Goal: Information Seeking & Learning: Learn about a topic

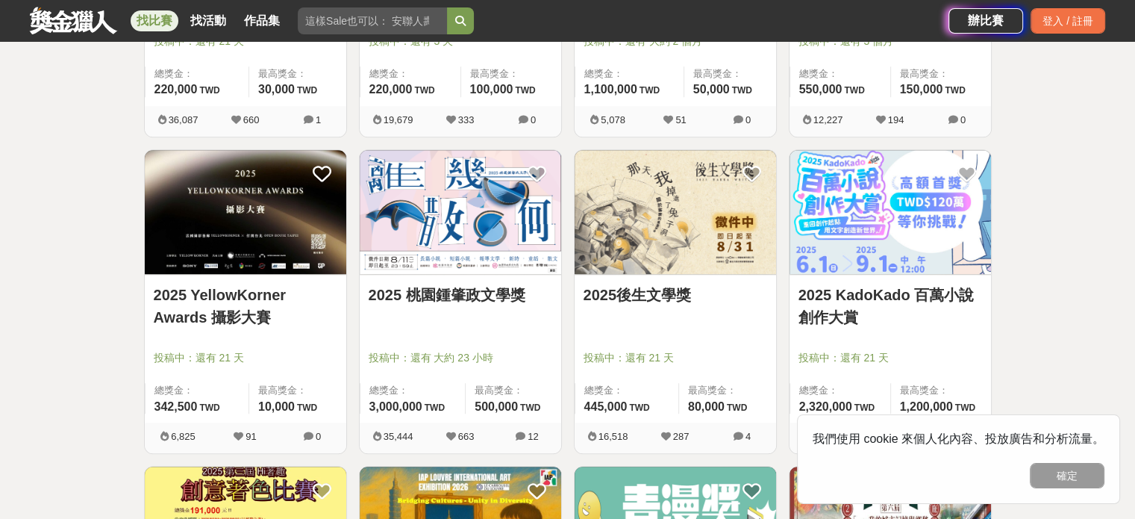
scroll to position [1450, 0]
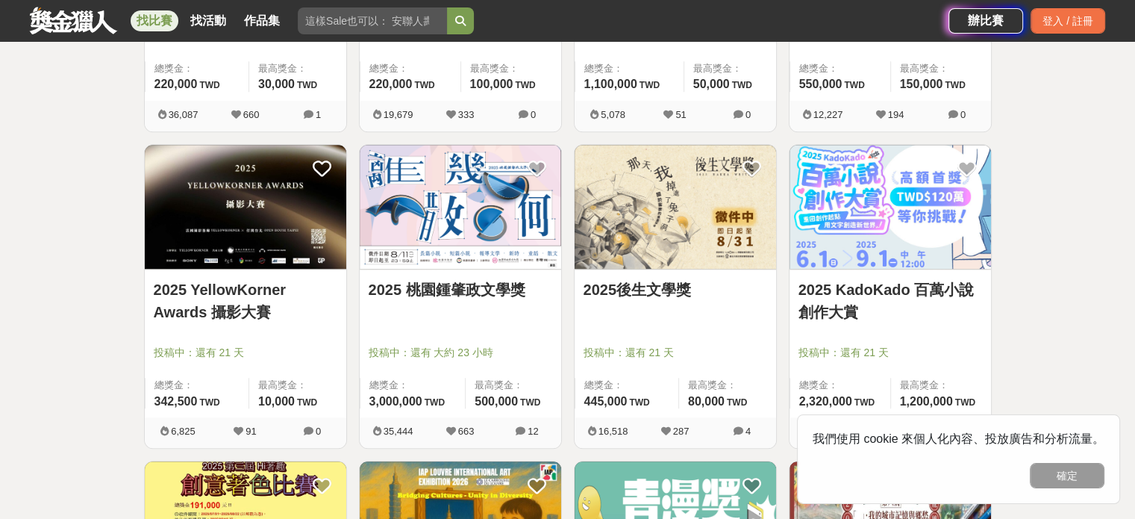
click at [651, 246] on img at bounding box center [675, 207] width 201 height 125
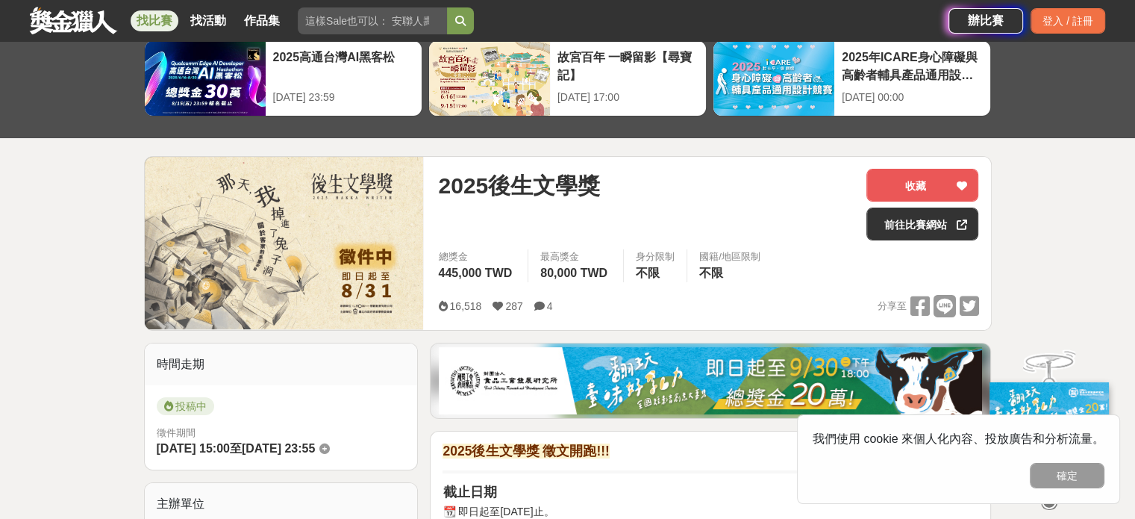
scroll to position [47, 0]
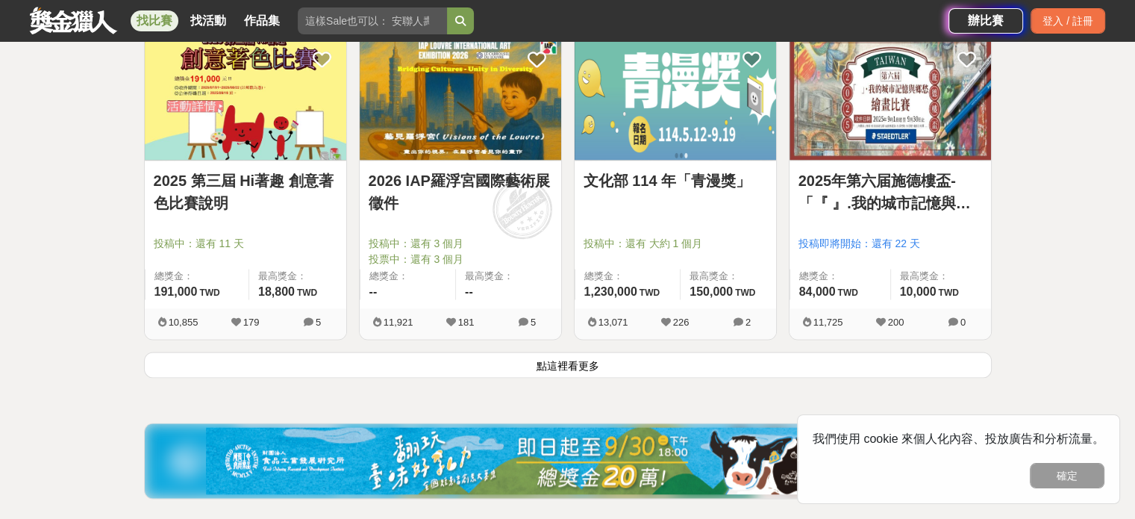
scroll to position [1877, 0]
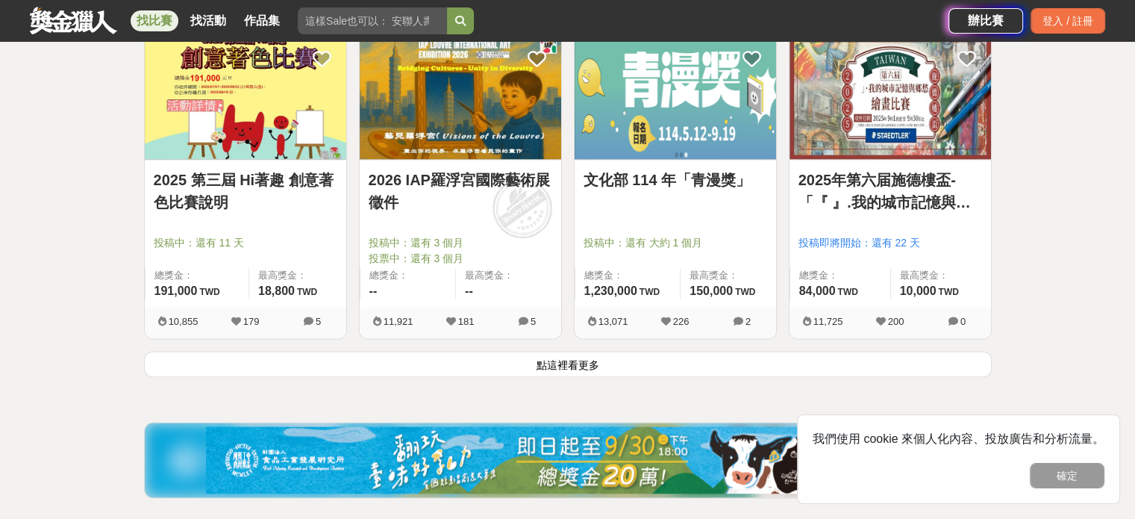
click at [430, 372] on button "點這裡看更多" at bounding box center [568, 364] width 848 height 26
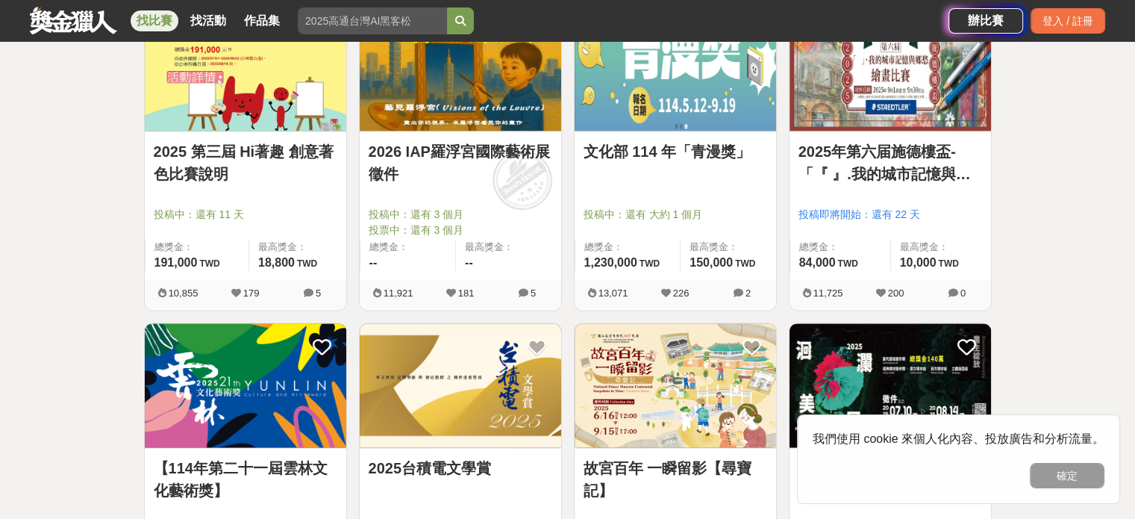
scroll to position [2078, 0]
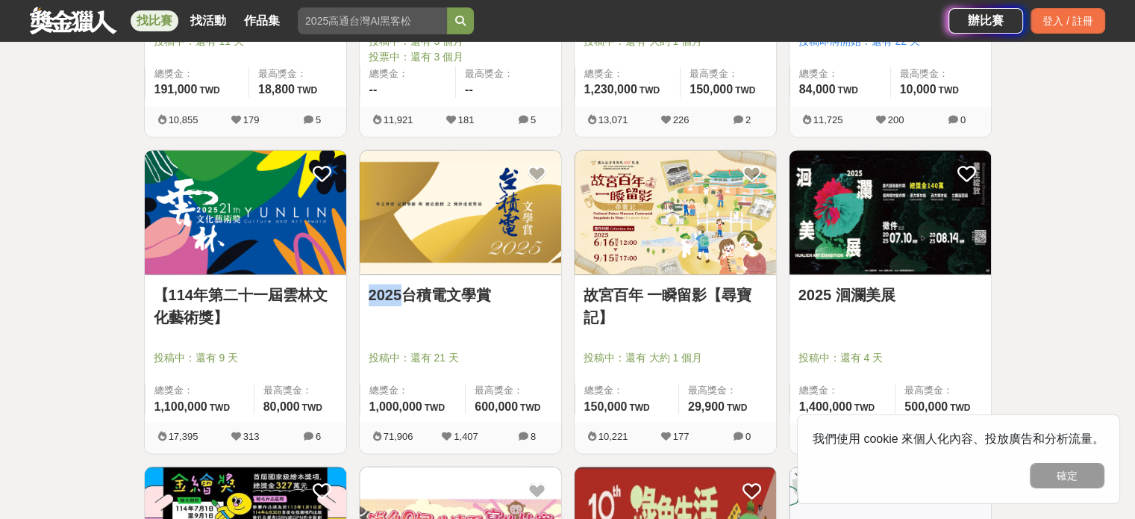
drag, startPoint x: 367, startPoint y: 312, endPoint x: 401, endPoint y: 318, distance: 34.1
click at [401, 318] on div "2025台積電文學賞 投稿中：還有 21 天 總獎金： 1,000,000 100 萬 TWD 最高獎金： 600,000 TWD" at bounding box center [460, 349] width 201 height 148
click at [401, 318] on div "2025台積電文學賞" at bounding box center [461, 304] width 184 height 40
click at [422, 319] on div "2025台積電文學賞" at bounding box center [461, 304] width 184 height 40
click at [478, 225] on img at bounding box center [460, 212] width 201 height 125
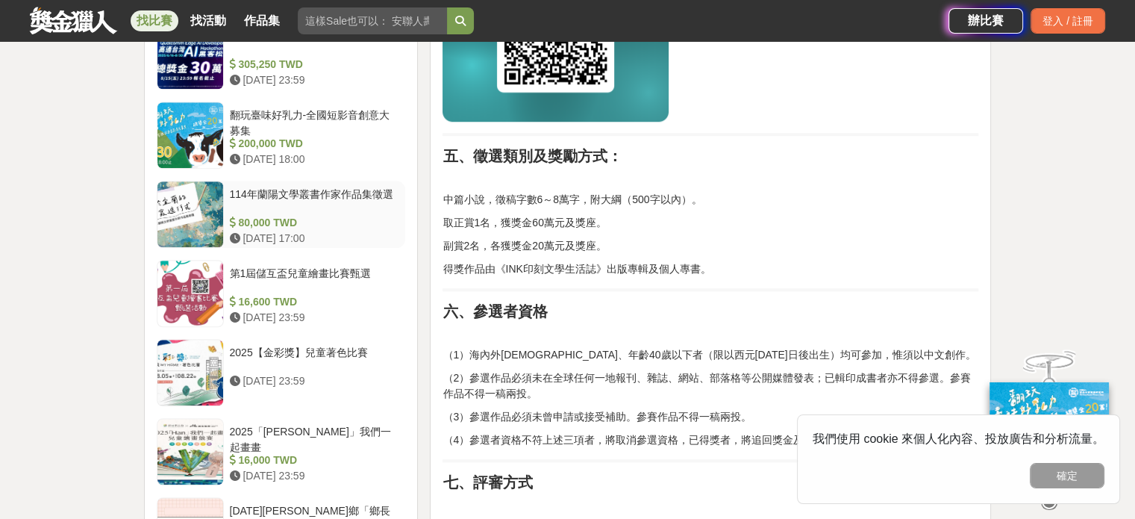
scroll to position [1328, 0]
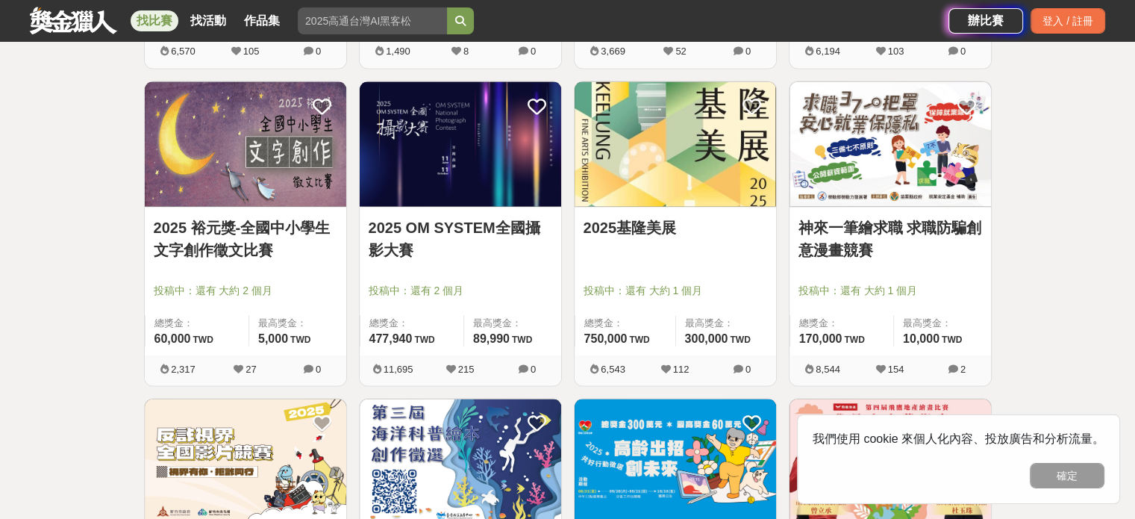
scroll to position [2731, 0]
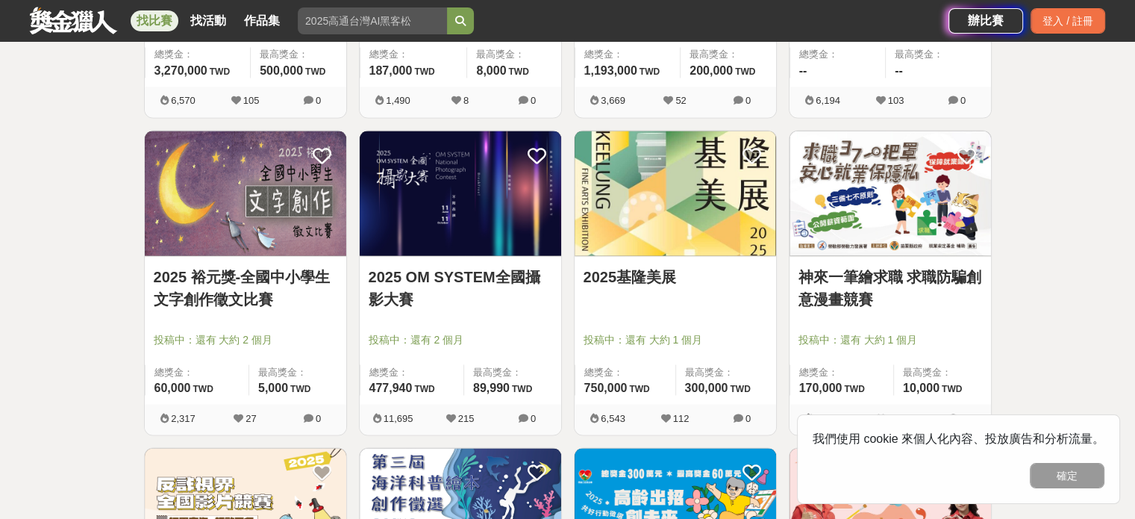
click at [230, 286] on link "2025 裕元獎-全國中小學生文字創作徵文比賽" at bounding box center [246, 287] width 184 height 45
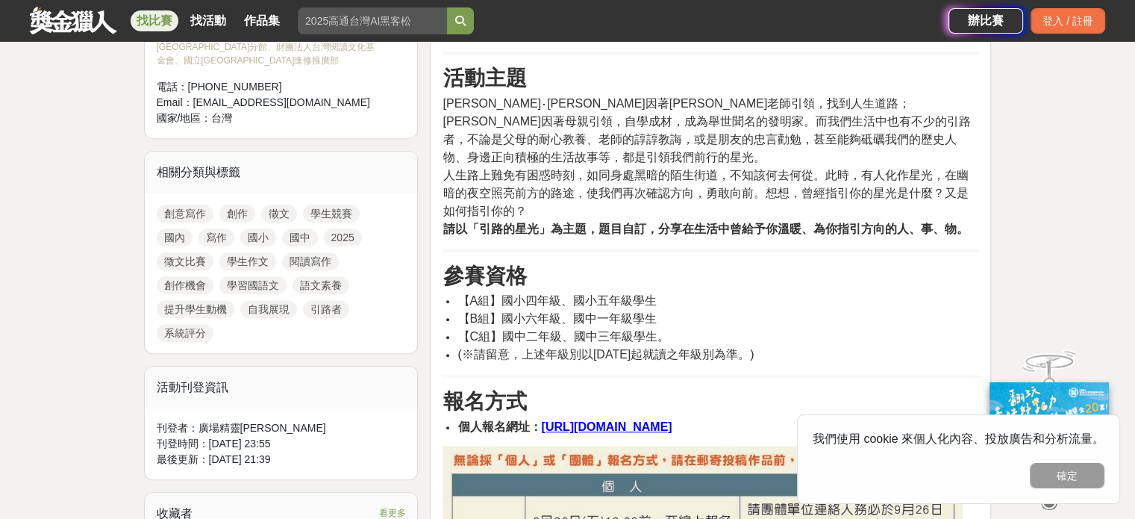
scroll to position [625, 0]
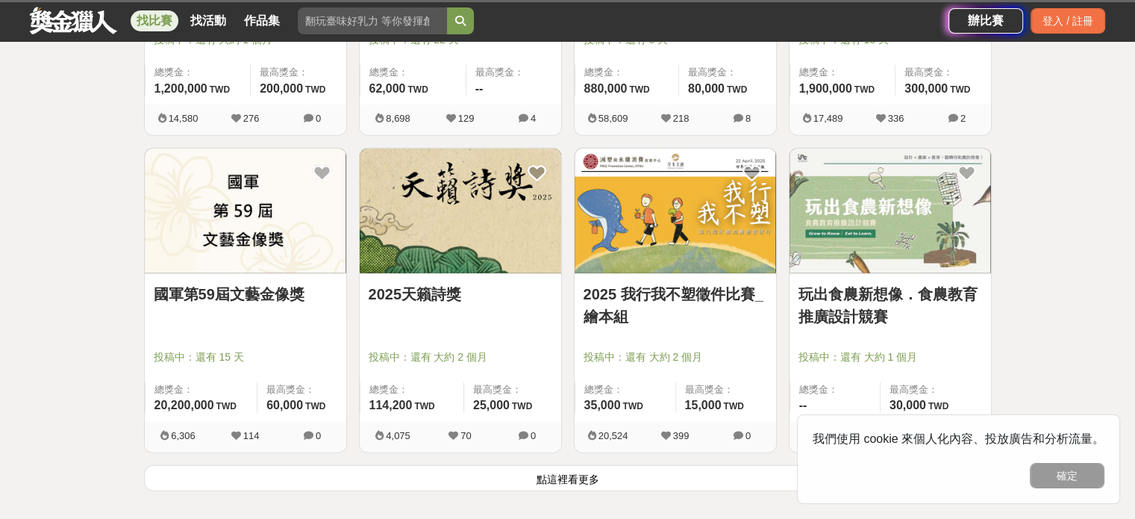
scroll to position [3664, 0]
click at [403, 476] on button "點這裡看更多" at bounding box center [568, 477] width 848 height 26
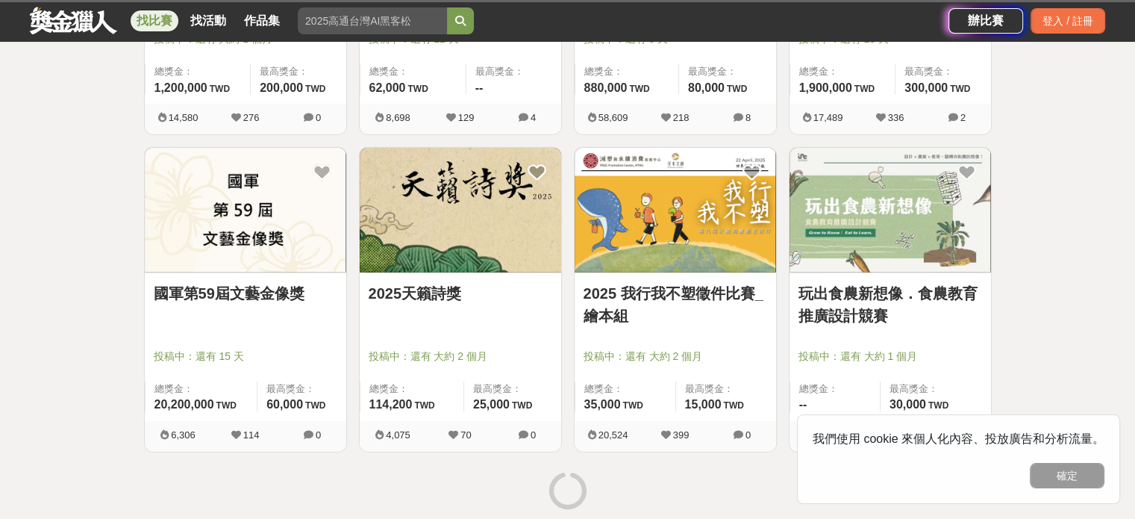
click at [437, 264] on img at bounding box center [460, 210] width 201 height 125
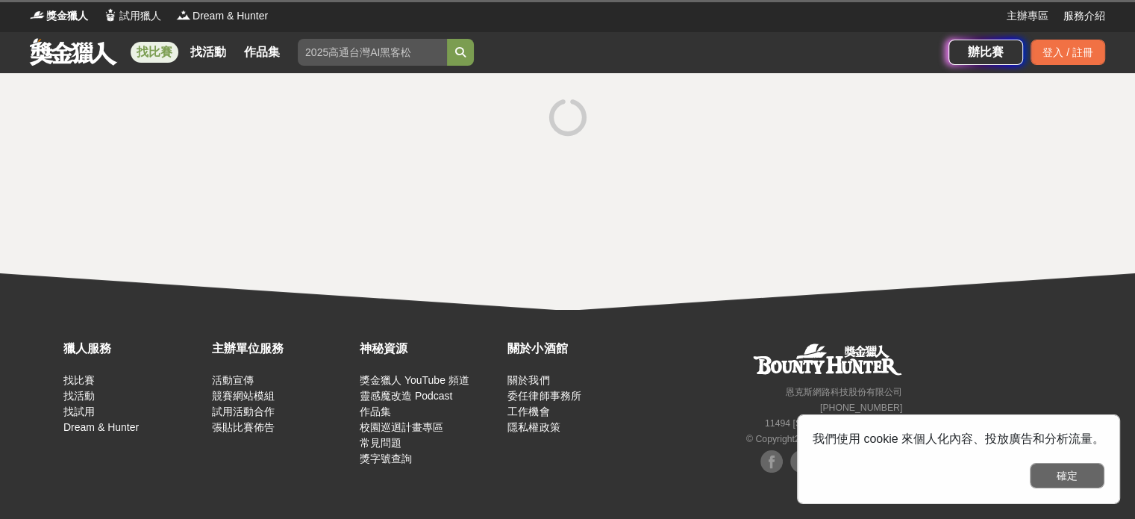
click at [1038, 478] on button "確定" at bounding box center [1067, 475] width 75 height 25
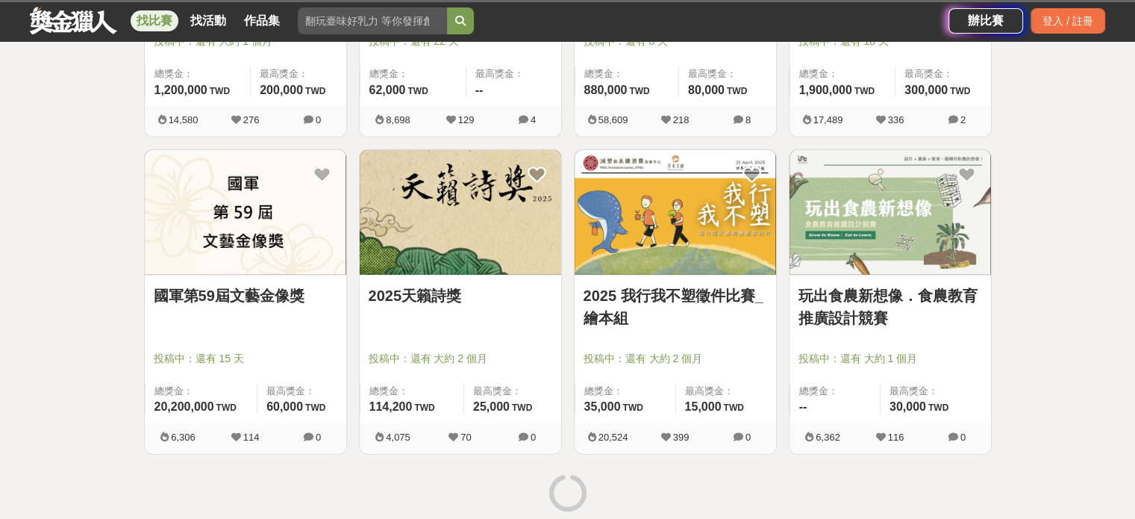
scroll to position [3664, 0]
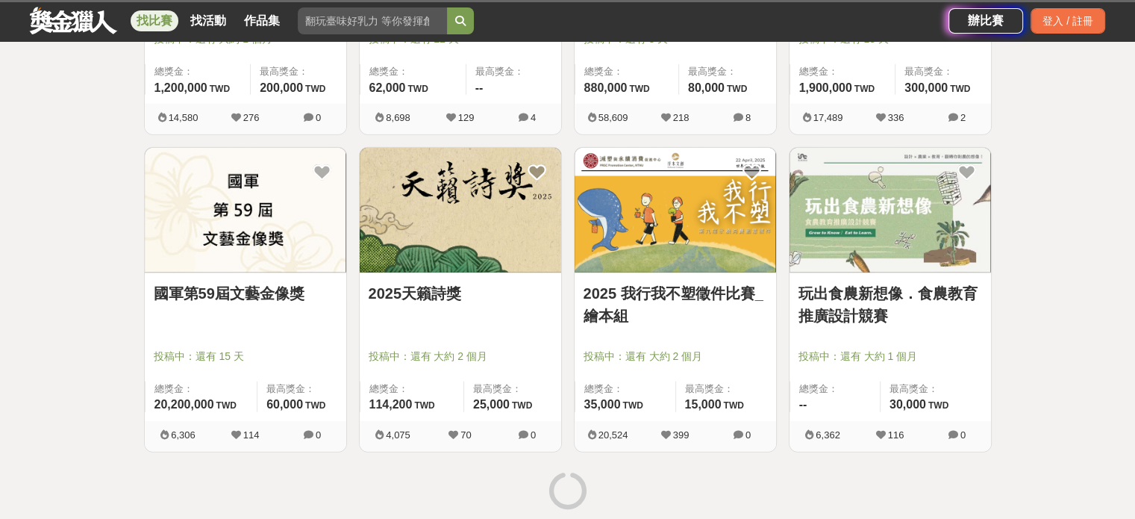
click at [512, 202] on img at bounding box center [460, 210] width 201 height 125
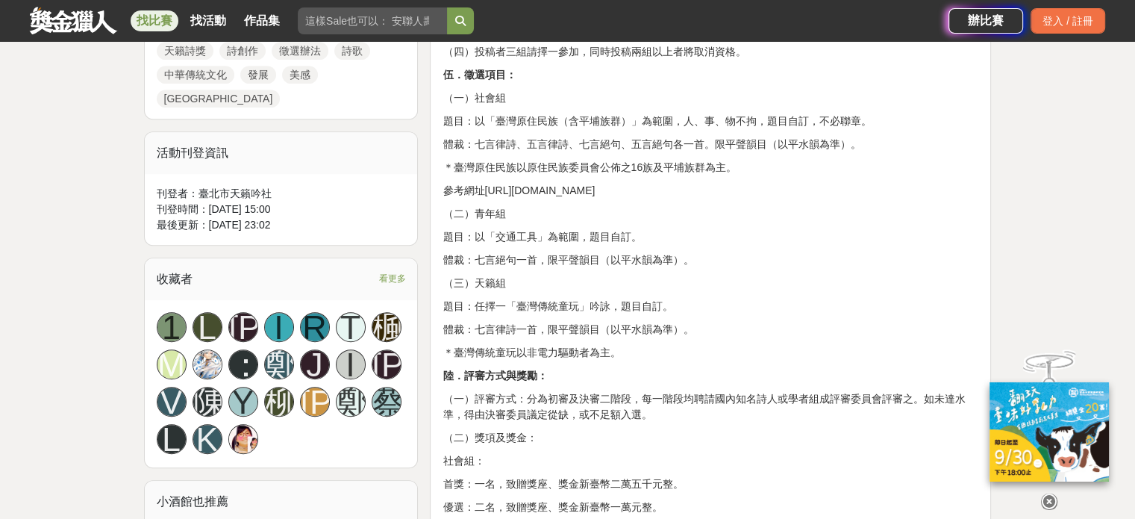
scroll to position [1018, 0]
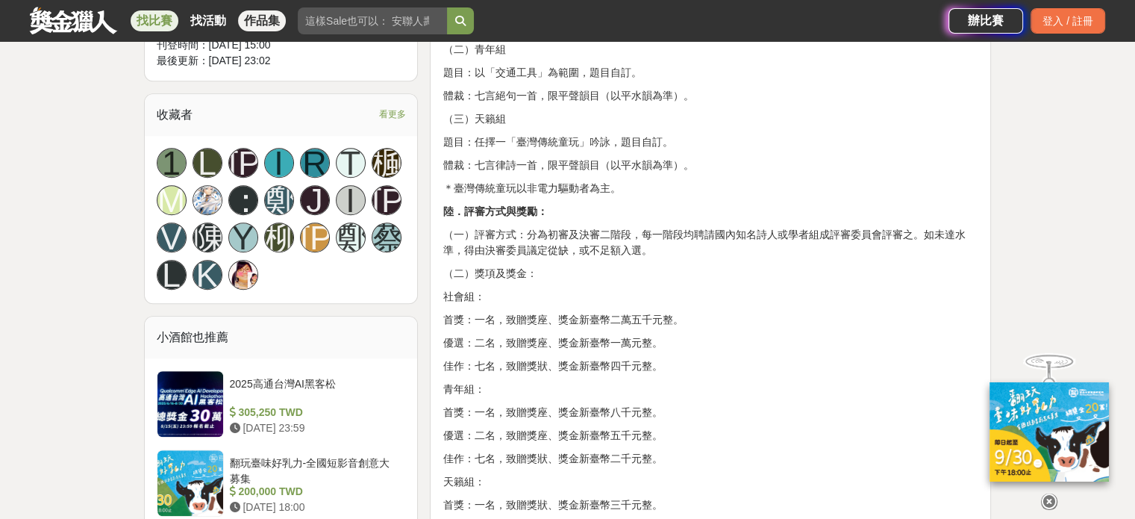
click at [268, 12] on link "作品集" at bounding box center [262, 20] width 48 height 21
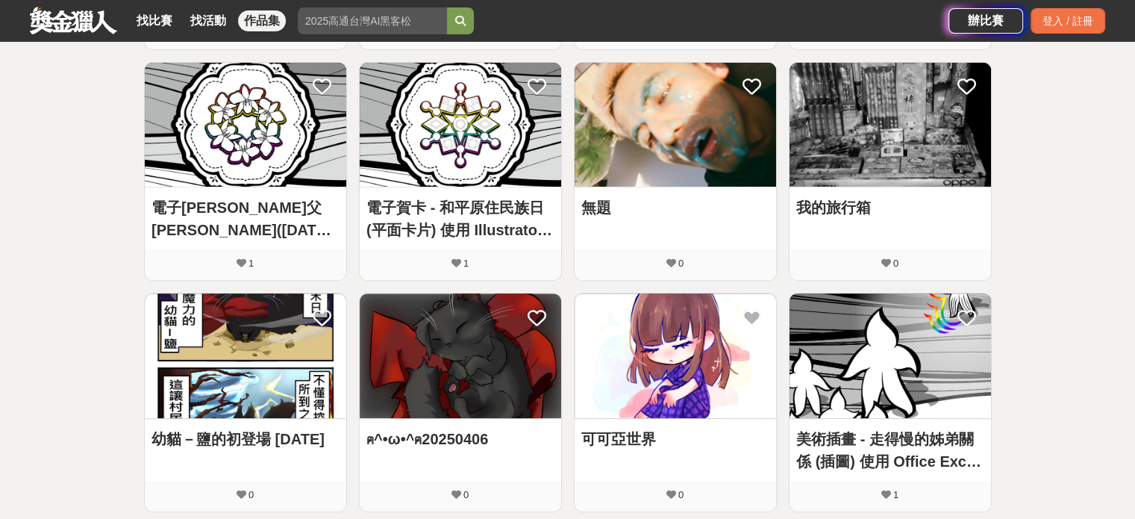
scroll to position [498, 0]
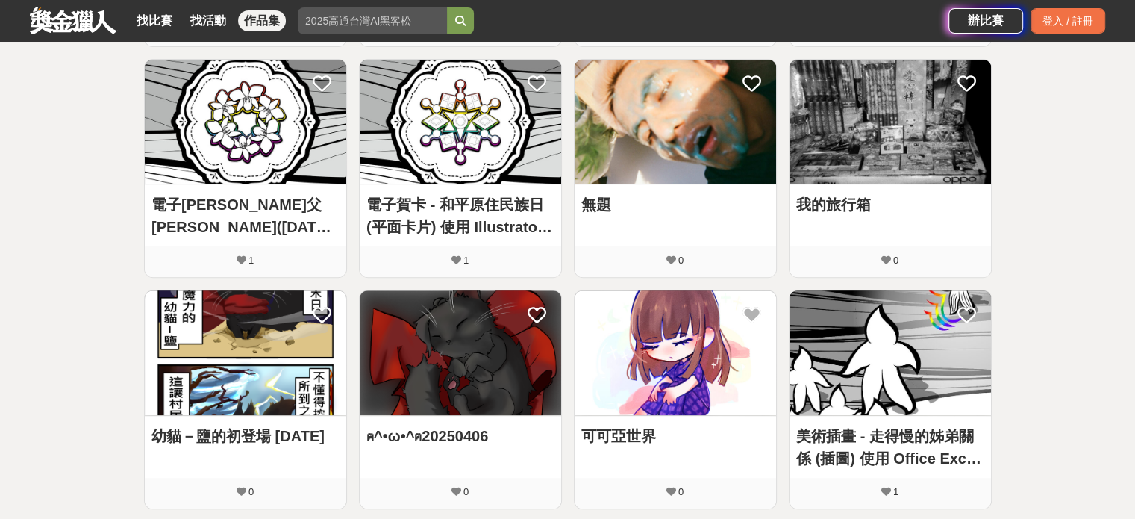
click at [257, 184] on div "電子[PERSON_NAME]父[PERSON_NAME]([DATE]) 平面卡片 (使用 Illustrator 繪製)" at bounding box center [245, 215] width 205 height 62
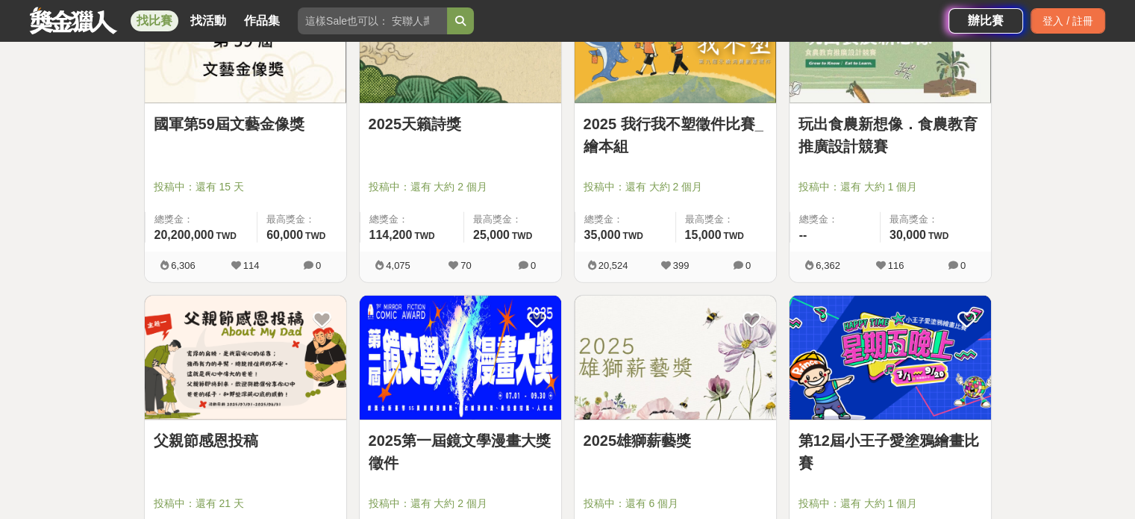
scroll to position [3837, 0]
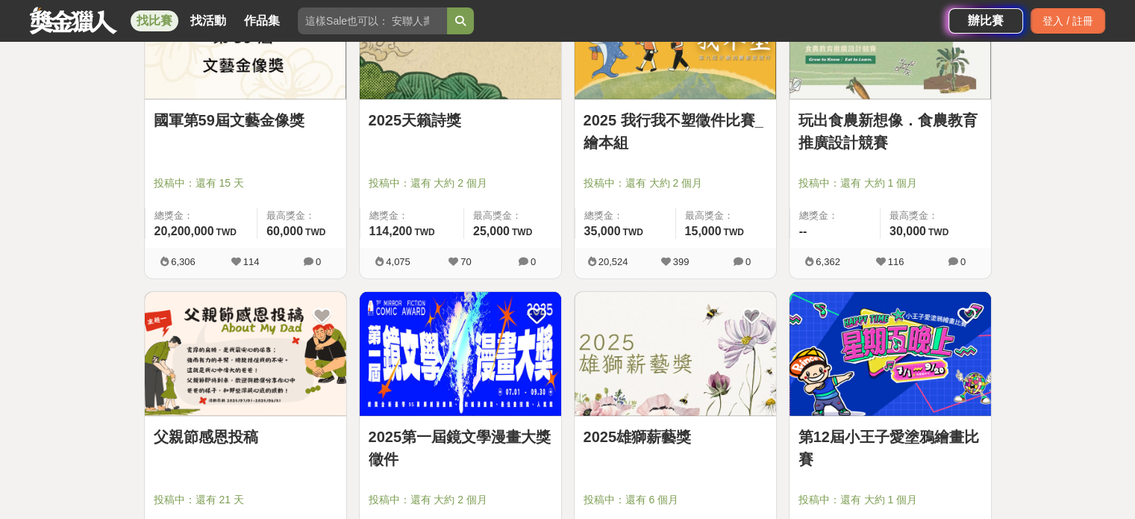
click at [278, 367] on img at bounding box center [245, 354] width 201 height 125
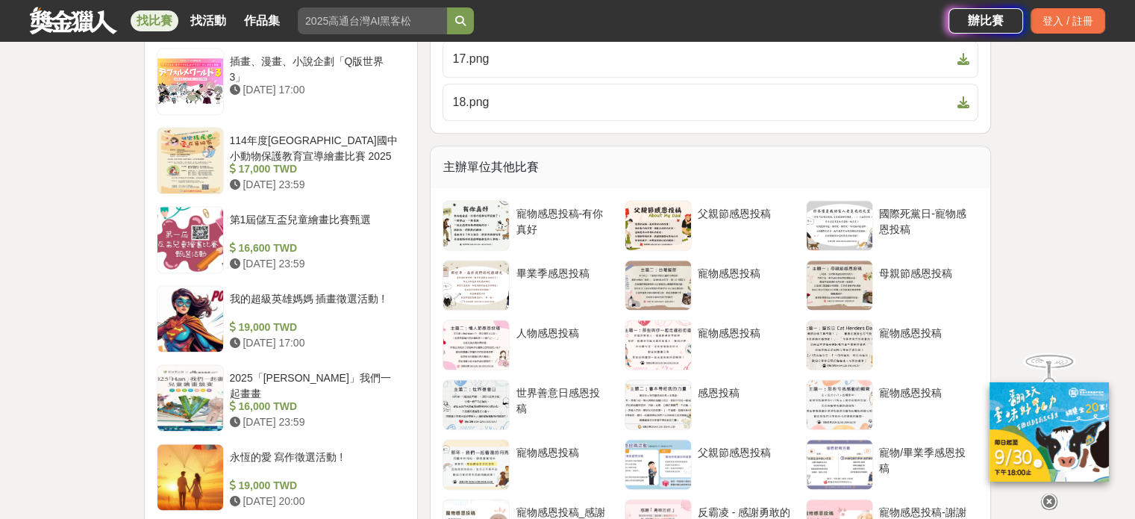
scroll to position [1659, 0]
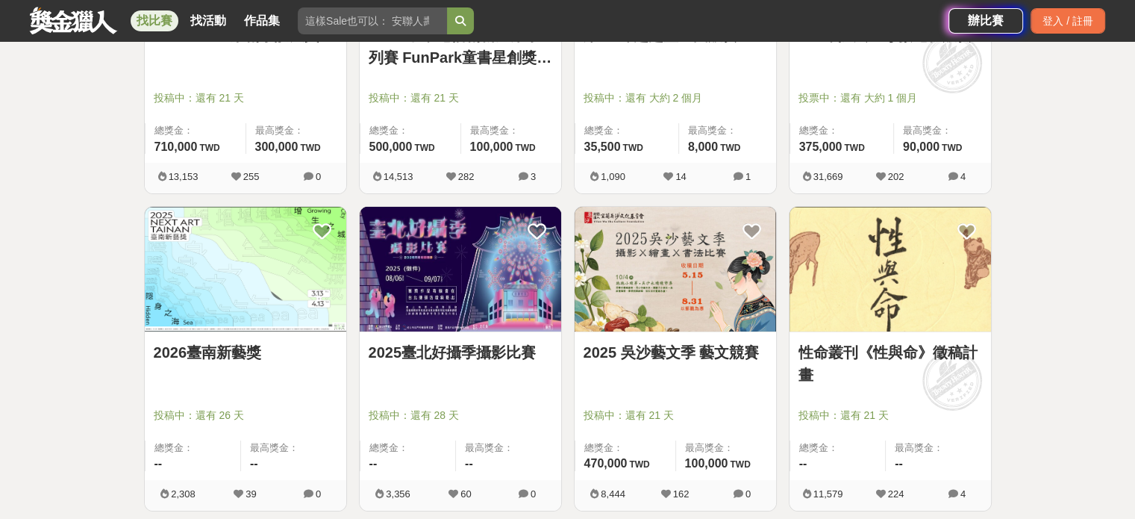
scroll to position [5195, 0]
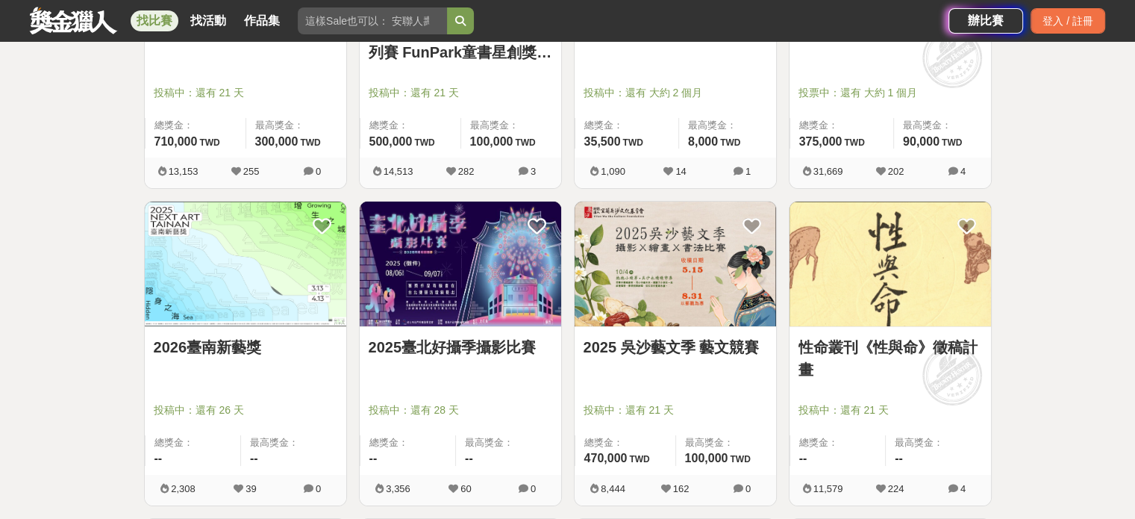
click at [894, 292] on img at bounding box center [889, 263] width 201 height 125
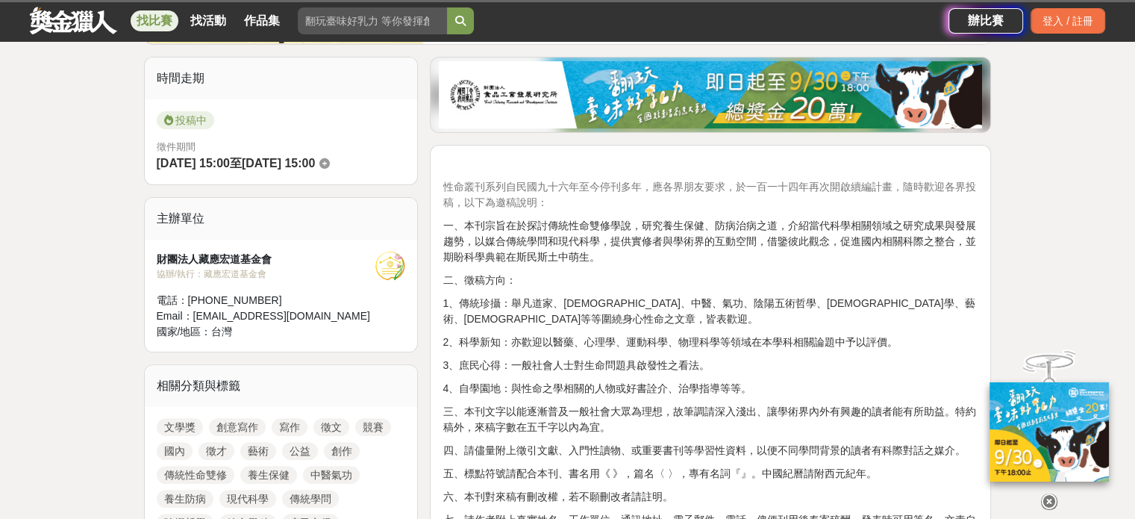
scroll to position [360, 0]
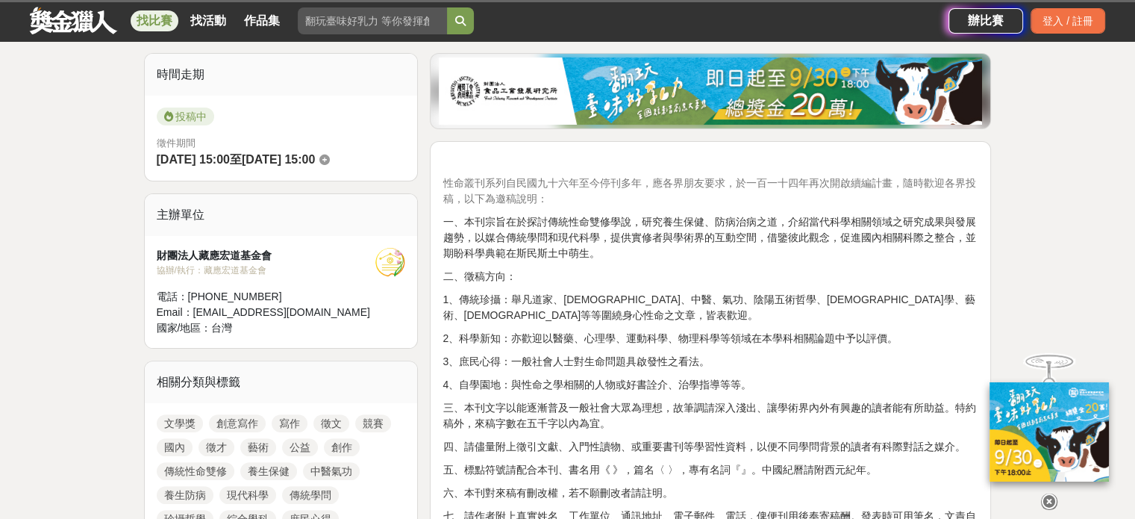
click at [1049, 498] on icon at bounding box center [1049, 490] width 16 height 16
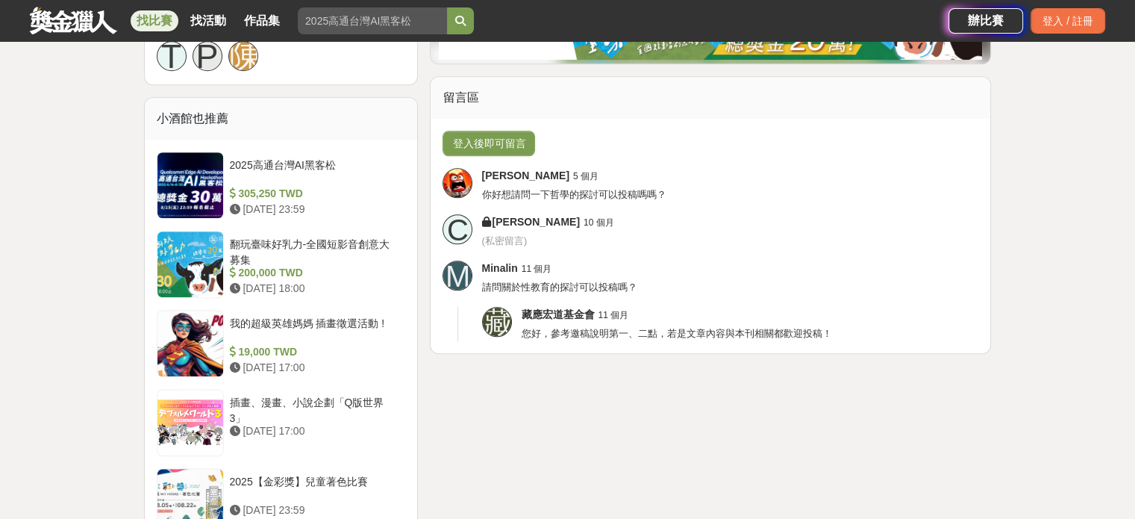
scroll to position [1214, 0]
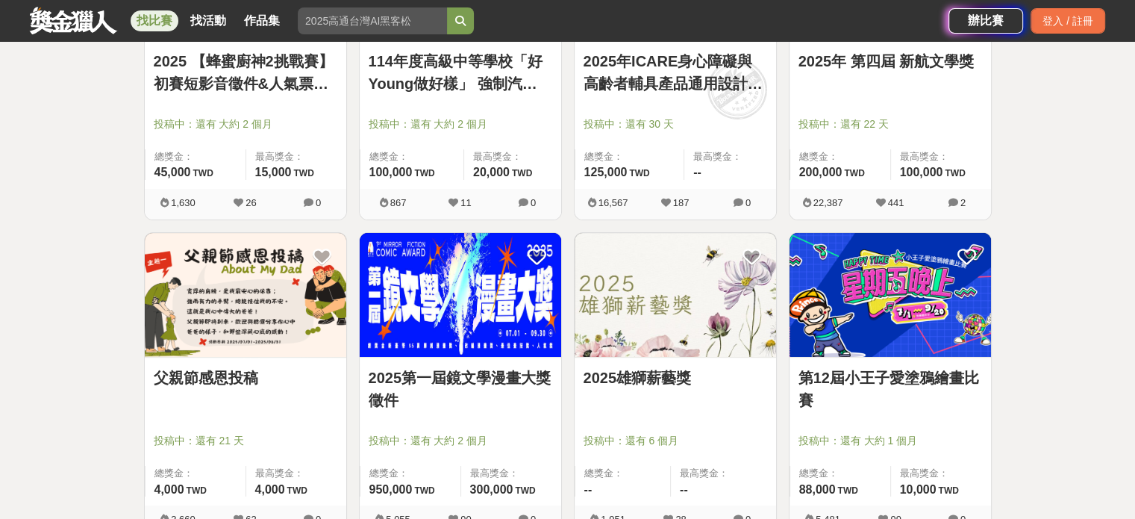
scroll to position [5807, 0]
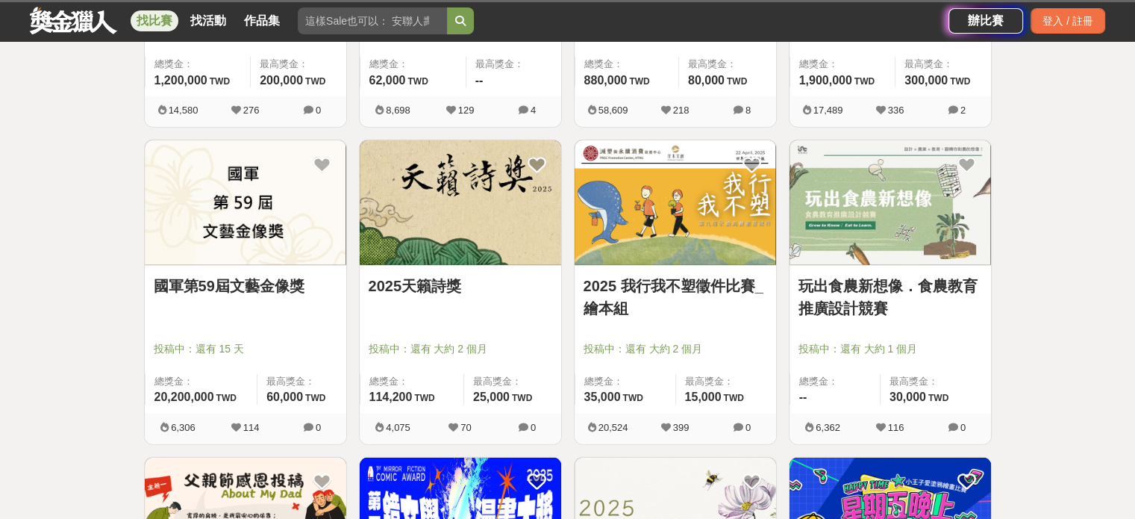
scroll to position [3664, 0]
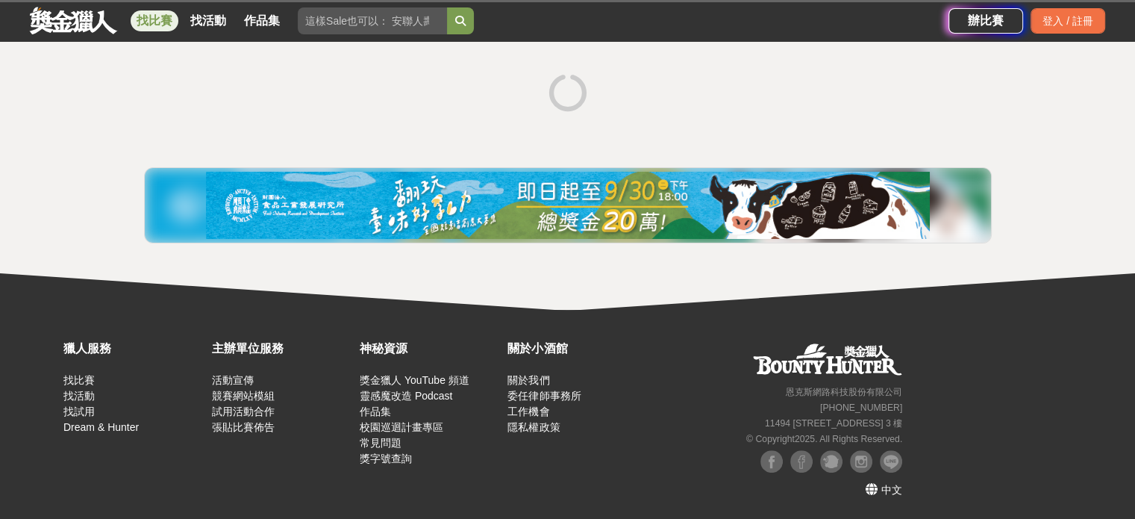
scroll to position [260, 0]
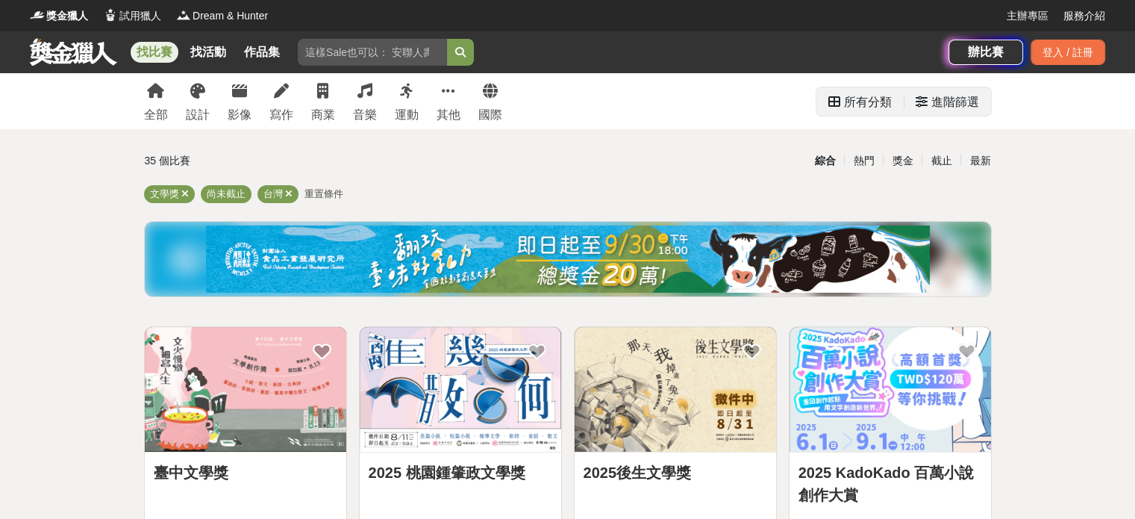
click at [922, 104] on icon at bounding box center [922, 102] width 12 height 12
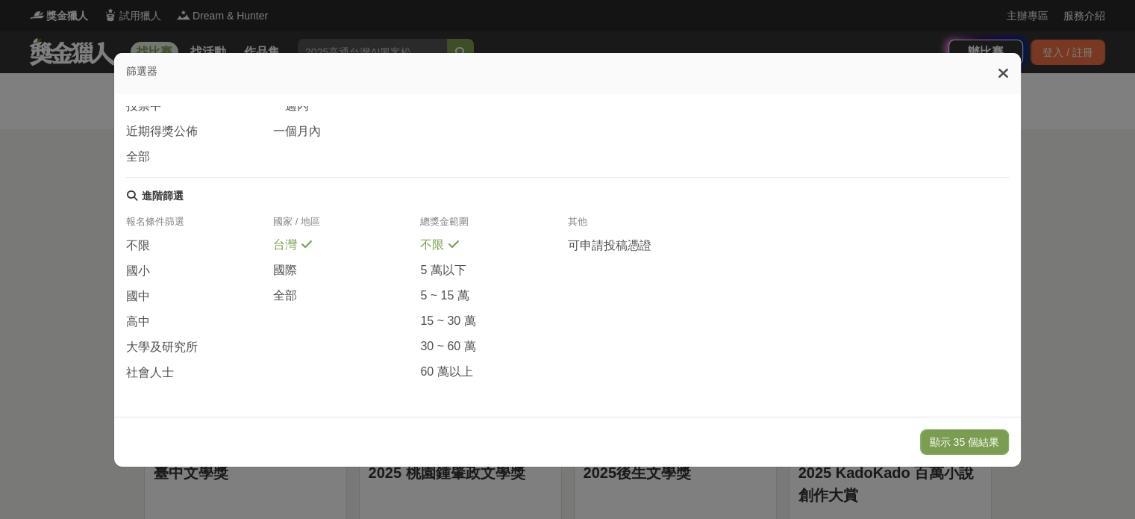
scroll to position [292, 0]
click at [188, 322] on div "高中" at bounding box center [199, 325] width 147 height 25
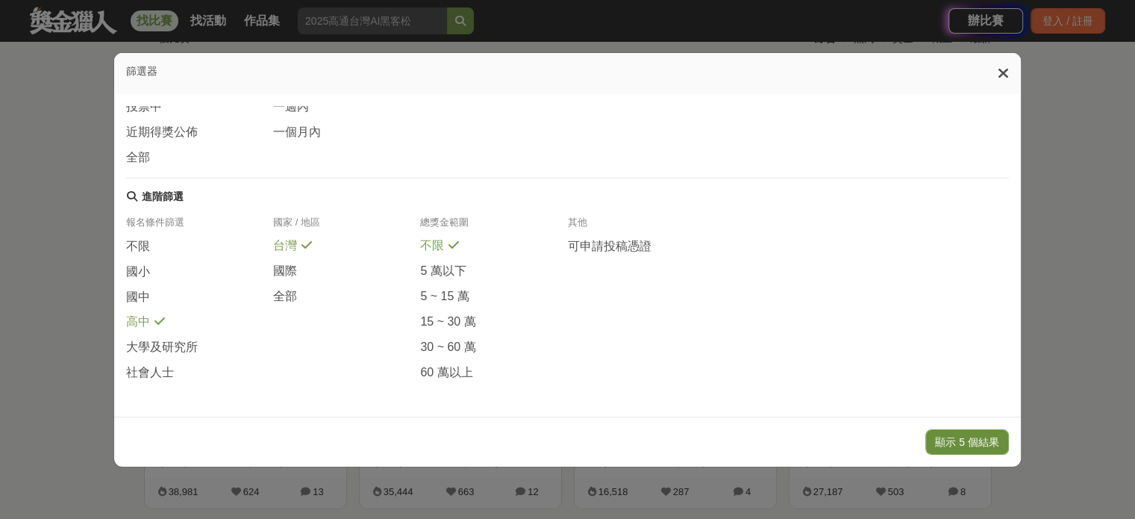
click at [960, 447] on button "顯示 5 個結果" at bounding box center [967, 441] width 84 height 25
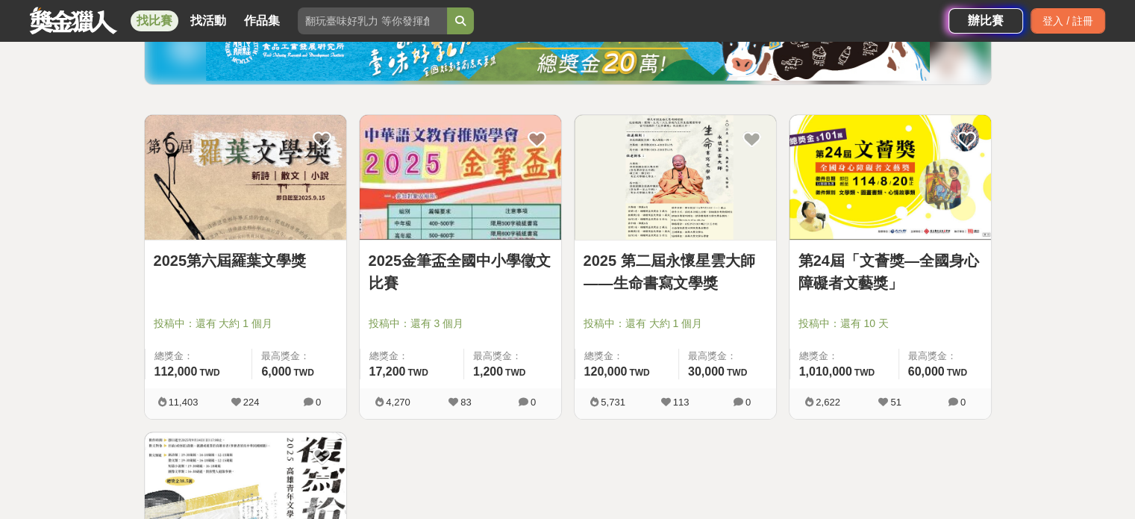
scroll to position [213, 0]
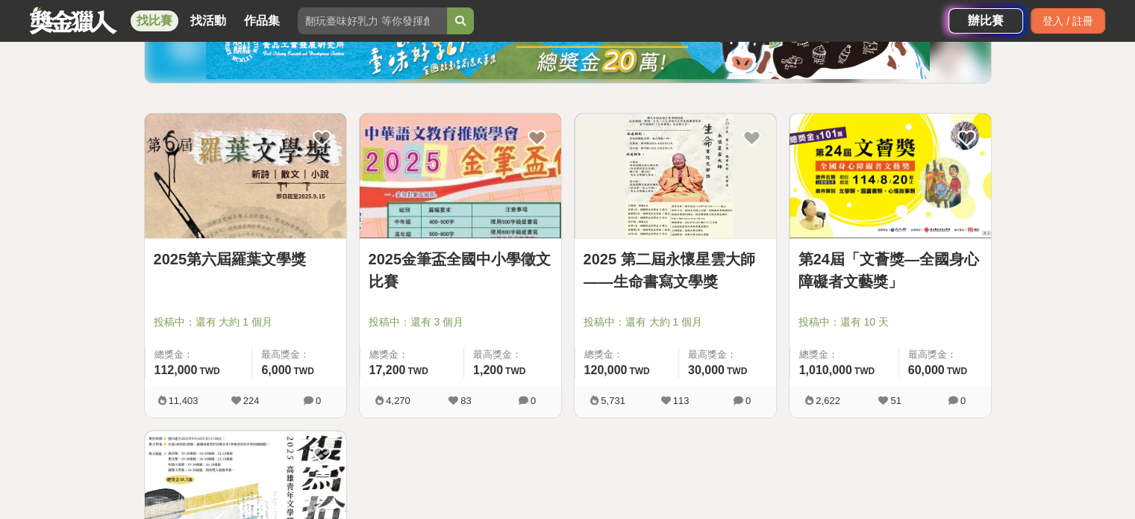
click at [292, 273] on div "2025第六屆羅葉文學獎" at bounding box center [246, 268] width 184 height 40
click at [273, 209] on img at bounding box center [245, 175] width 201 height 125
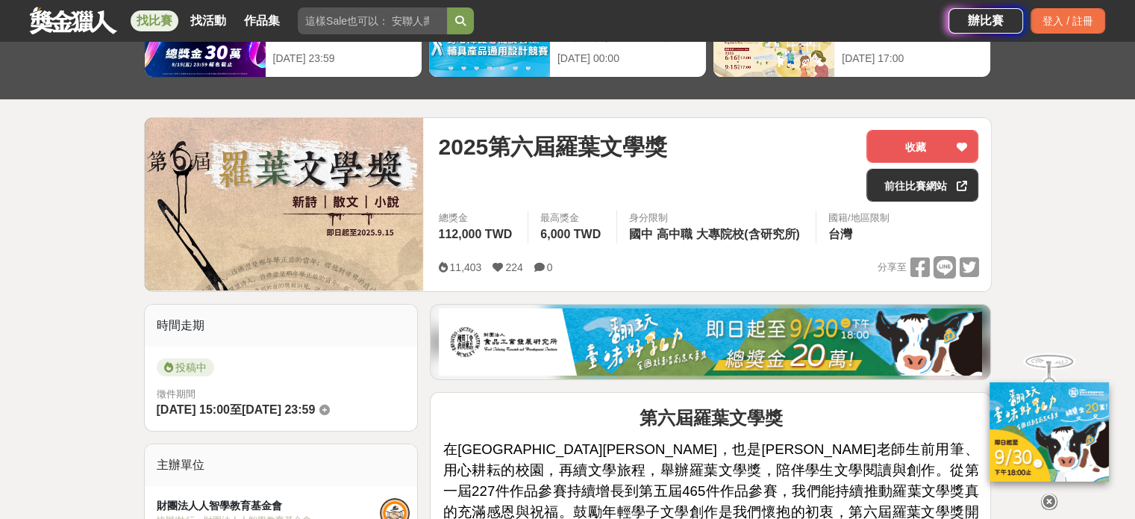
scroll to position [112, 0]
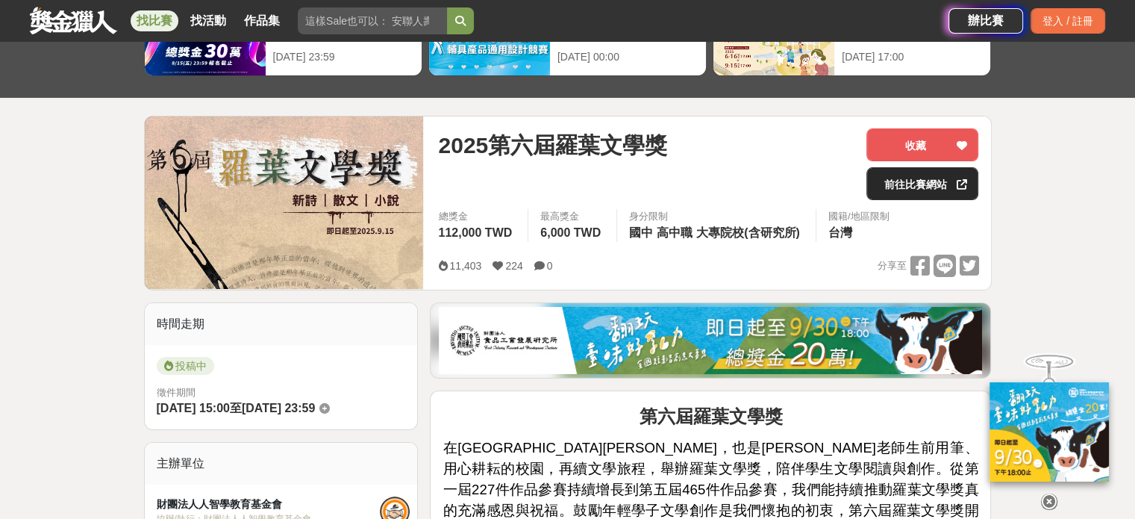
click at [880, 181] on link "前往比賽網站" at bounding box center [922, 183] width 112 height 33
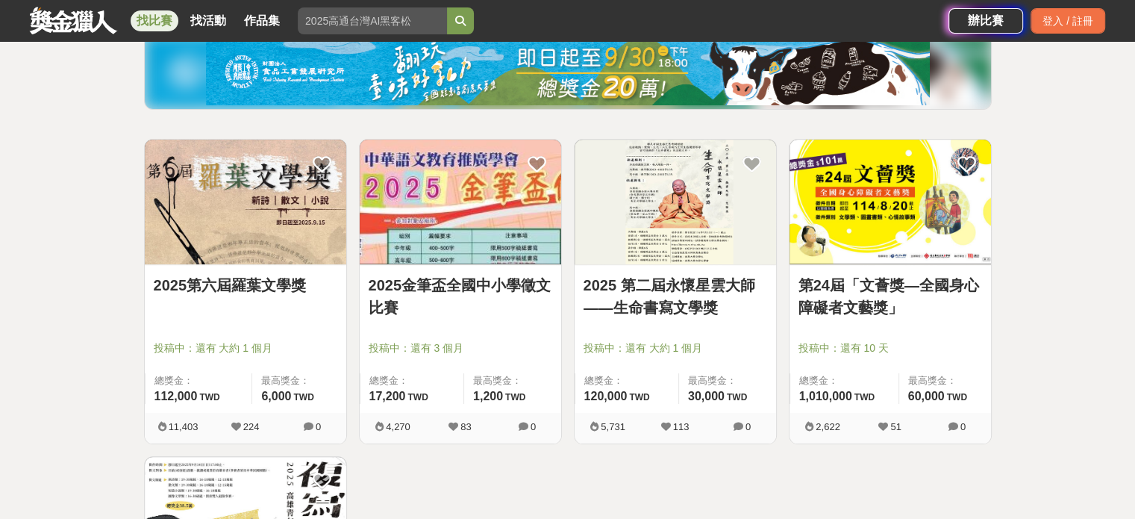
scroll to position [187, 0]
click at [614, 256] on img at bounding box center [675, 202] width 201 height 125
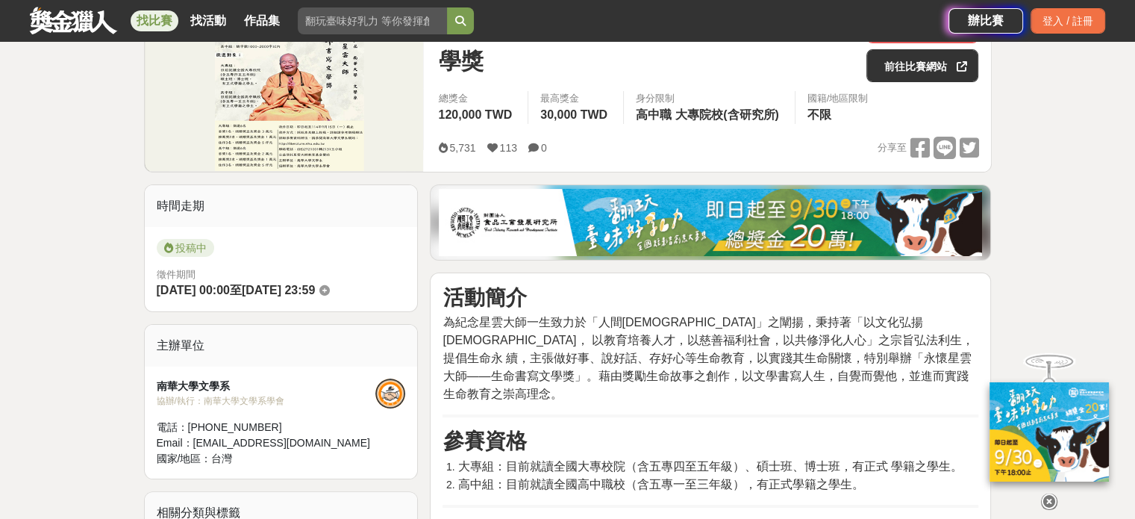
scroll to position [230, 0]
click at [882, 75] on link "前往比賽網站" at bounding box center [922, 65] width 112 height 33
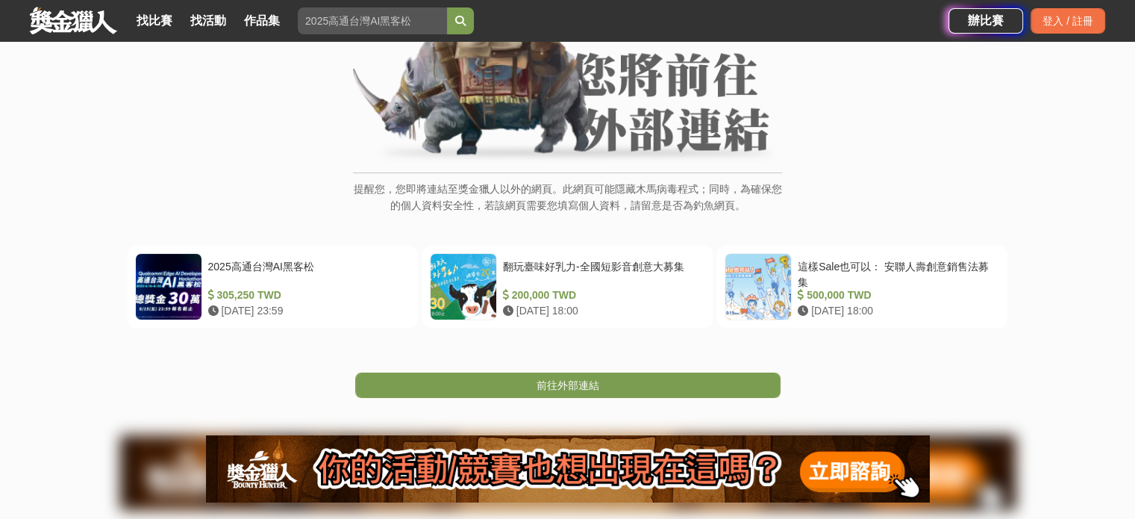
scroll to position [139, 0]
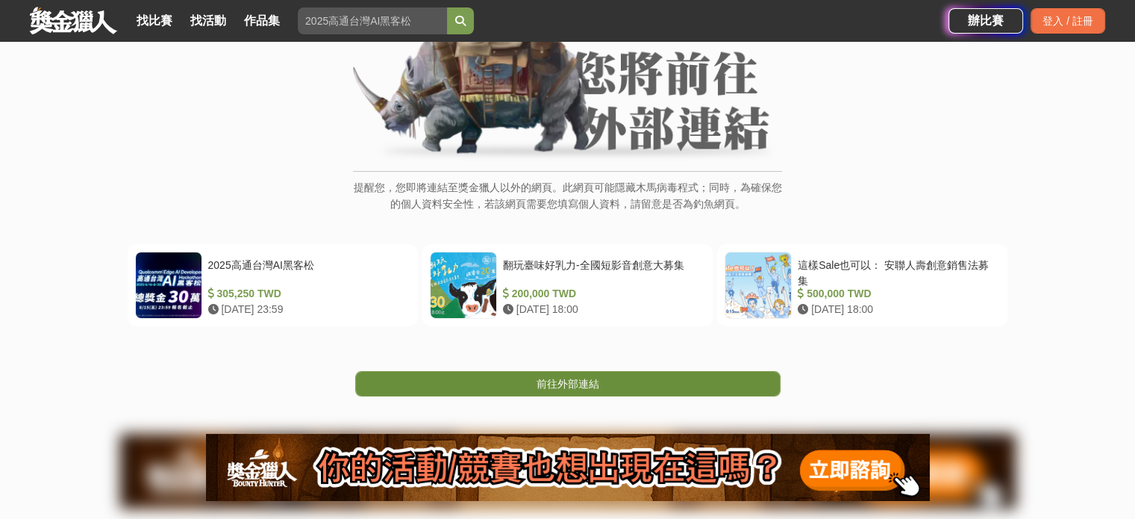
click at [557, 384] on span "前往外部連結" at bounding box center [567, 384] width 63 height 12
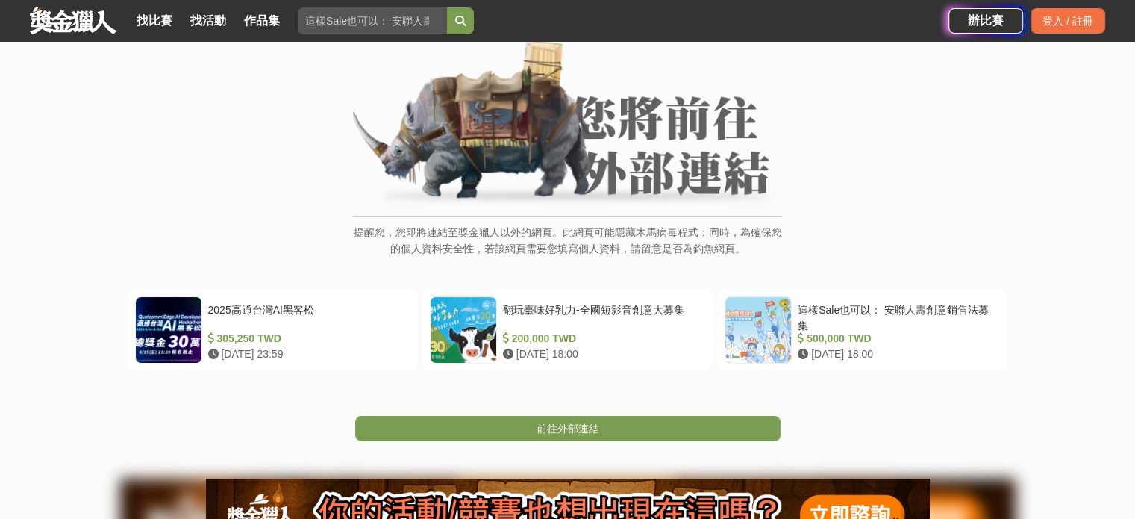
scroll to position [191, 0]
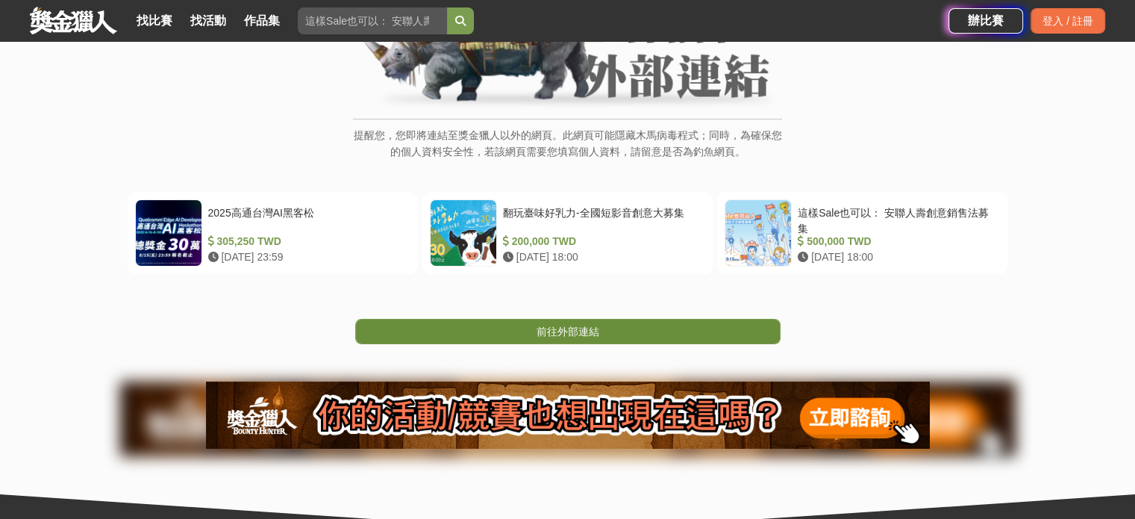
click at [581, 330] on span "前往外部連結" at bounding box center [567, 331] width 63 height 12
